Goal: Find specific page/section: Find specific page/section

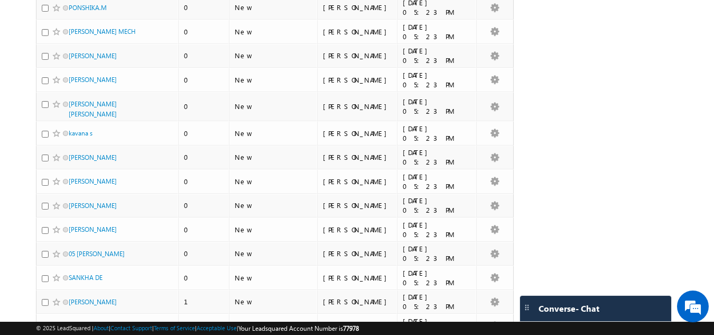
scroll to position [687, 0]
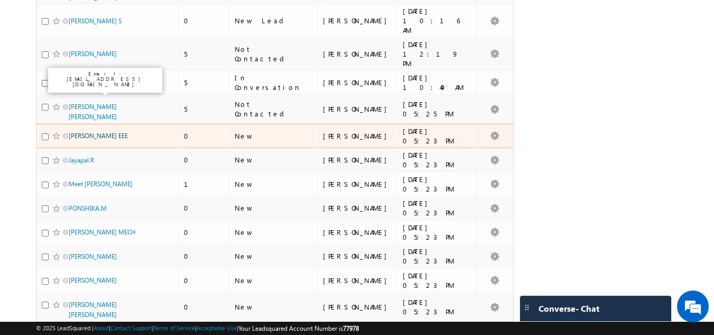
click at [89, 132] on link "[PERSON_NAME] EEE" at bounding box center [98, 136] width 59 height 8
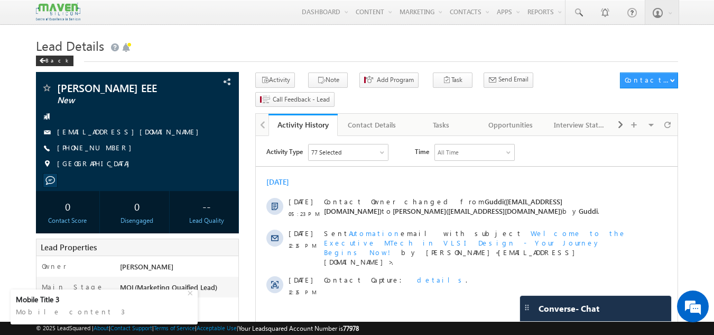
click at [237, 58] on div "Back" at bounding box center [357, 58] width 643 height 7
